Goal: Navigation & Orientation: Find specific page/section

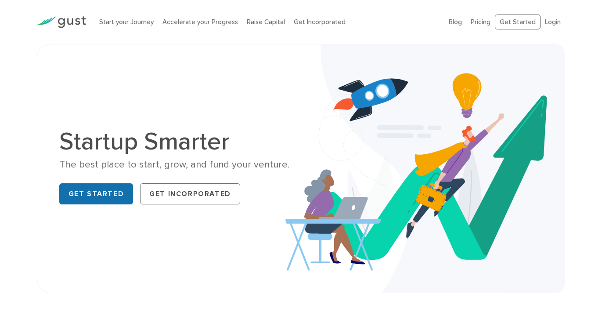
click at [102, 192] on link "Get Started" at bounding box center [96, 193] width 74 height 21
click at [199, 19] on link "Accelerate your Progress" at bounding box center [201, 22] width 76 height 8
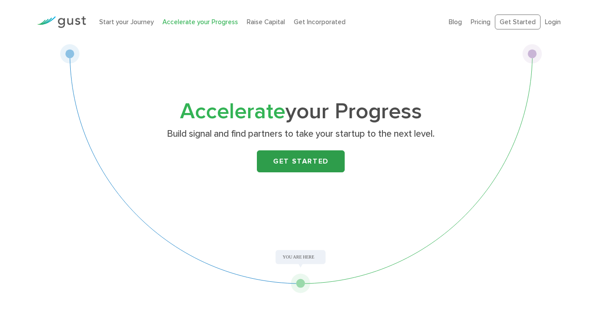
click at [295, 163] on link "Get Started" at bounding box center [301, 161] width 88 height 22
